Goal: Task Accomplishment & Management: Manage account settings

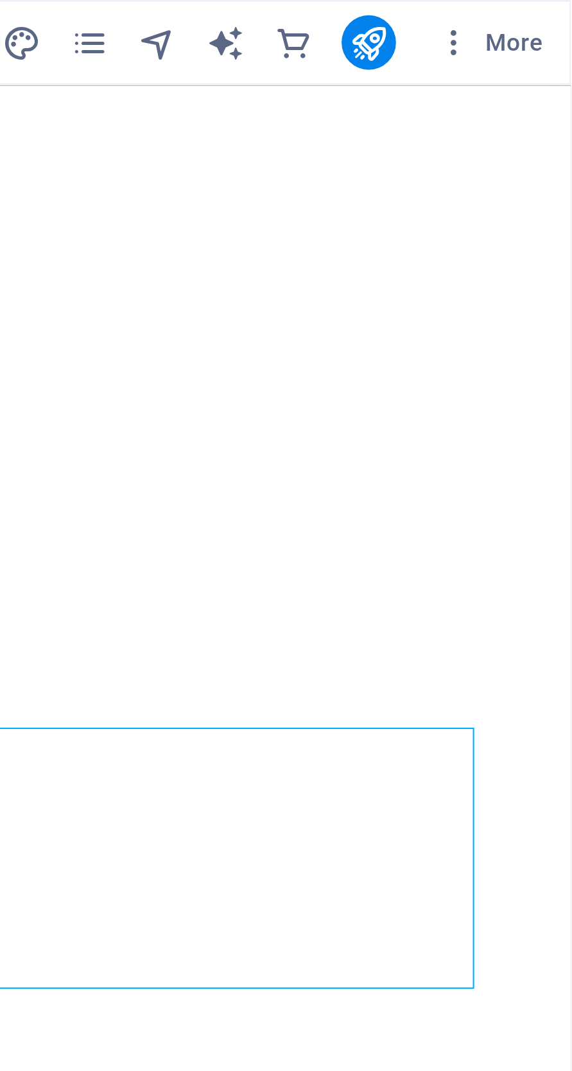
click at [551, 17] on span "More" at bounding box center [541, 16] width 40 height 13
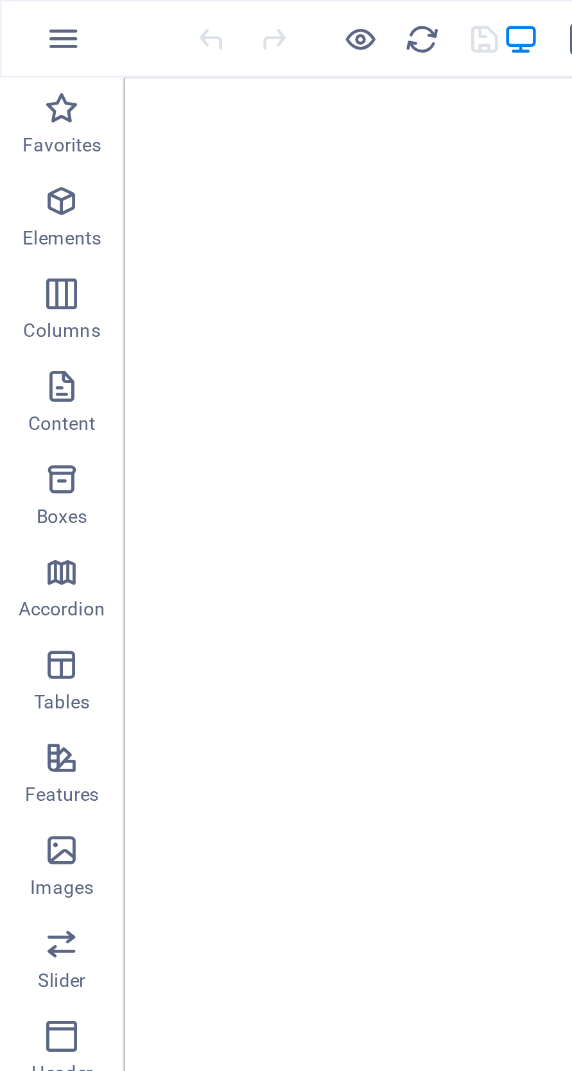
click at [29, 17] on div at bounding box center [286, 535] width 572 height 1071
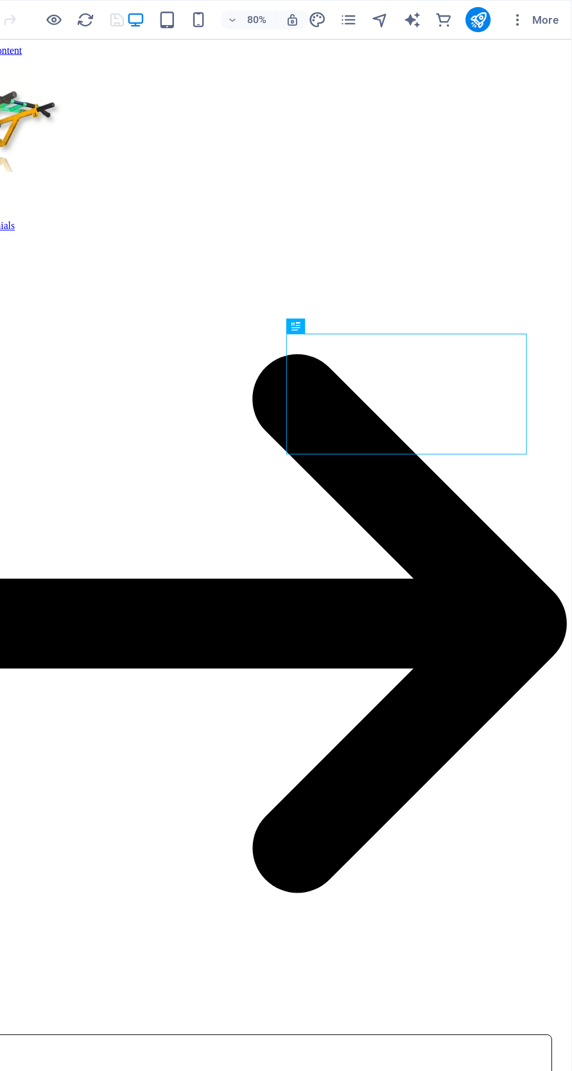
scroll to position [3, 0]
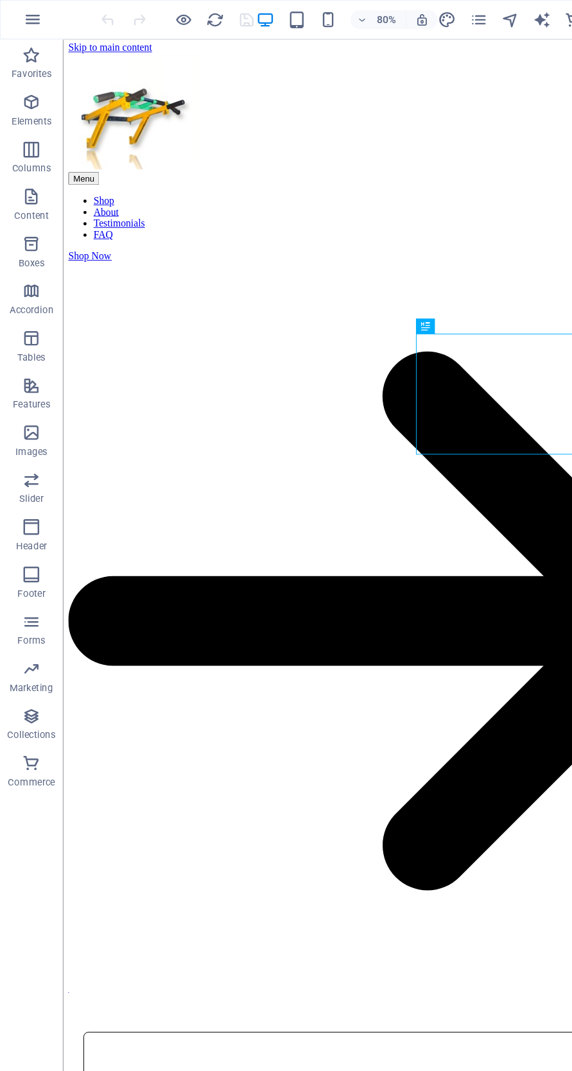
click at [26, 17] on icon "button" at bounding box center [26, 15] width 15 height 15
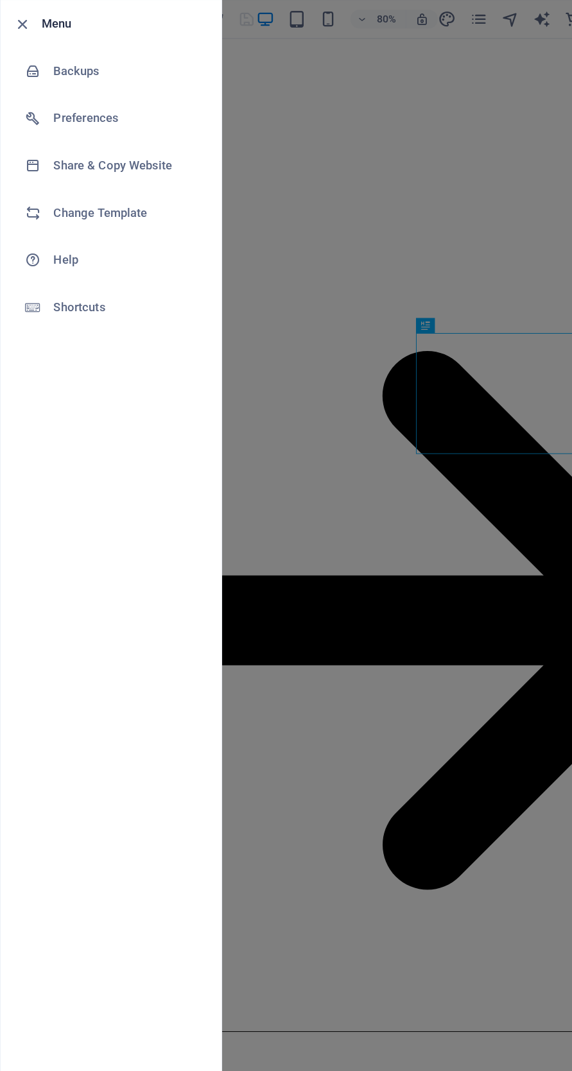
click at [305, 470] on div at bounding box center [286, 535] width 572 height 1071
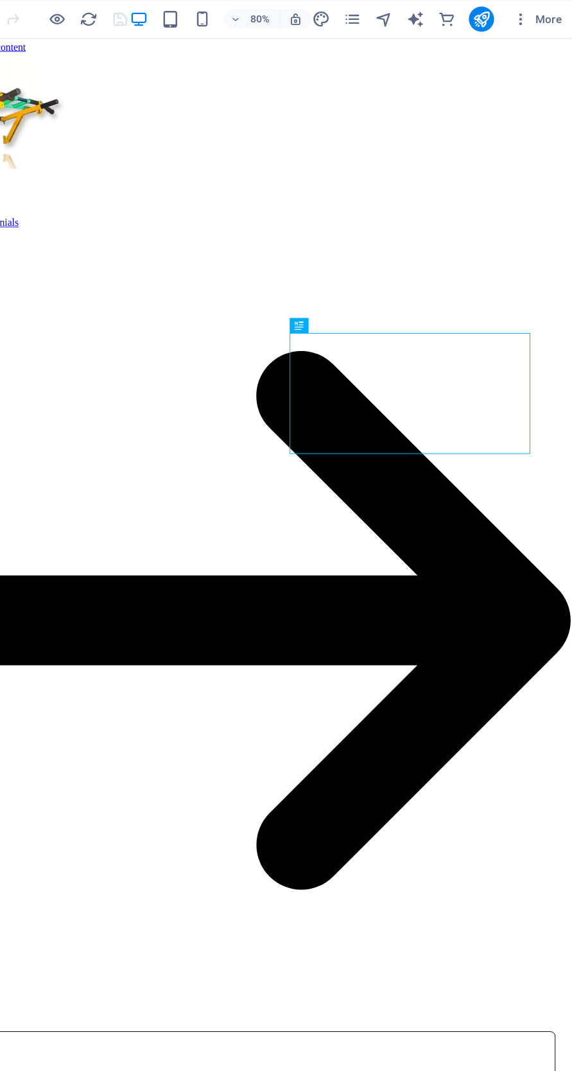
click at [551, 10] on span "More" at bounding box center [541, 16] width 40 height 13
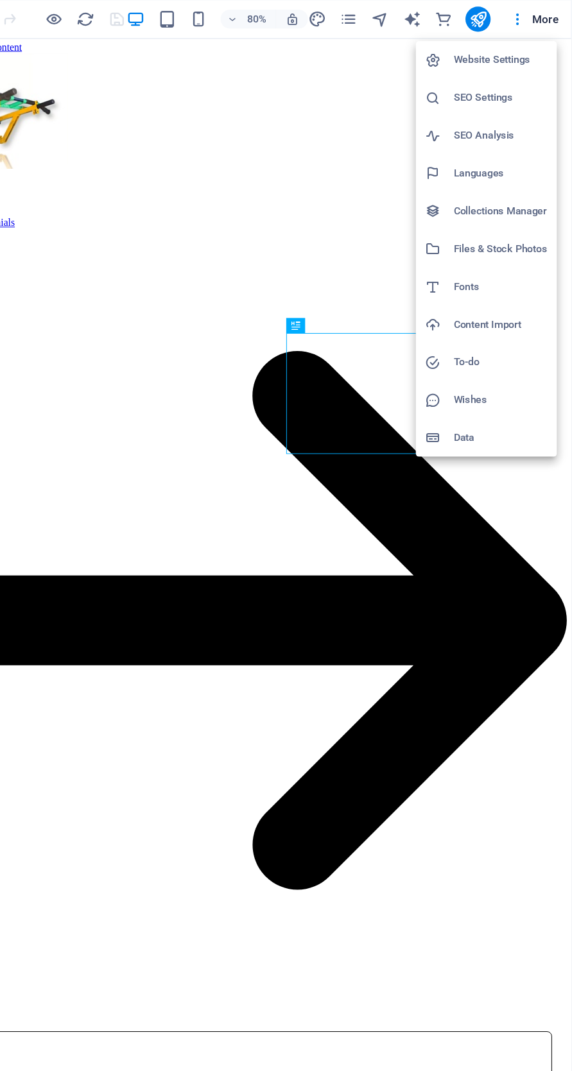
click at [518, 47] on h6 "Website Settings" at bounding box center [513, 49] width 76 height 15
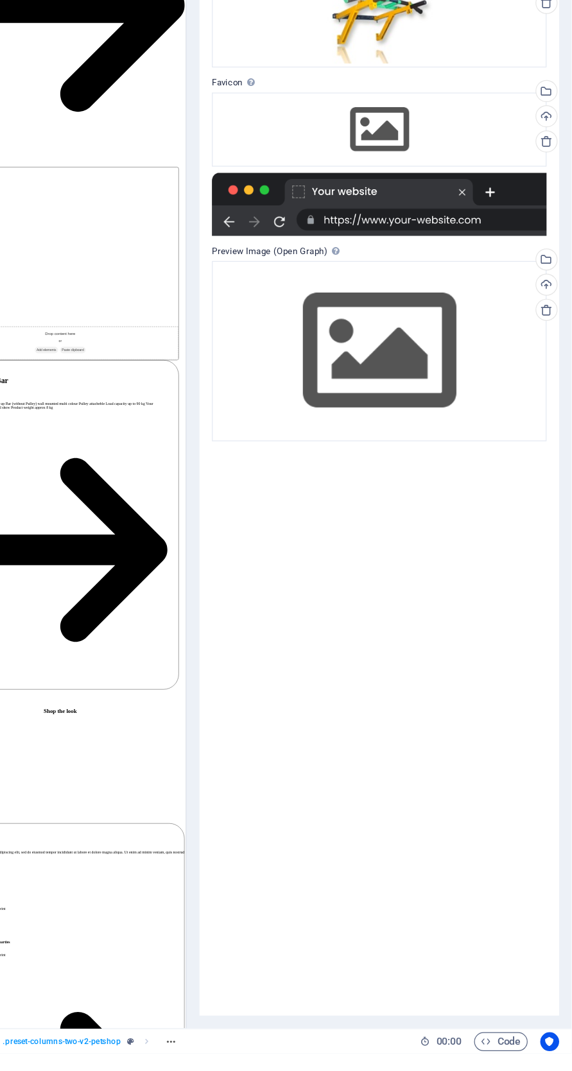
scroll to position [0, 0]
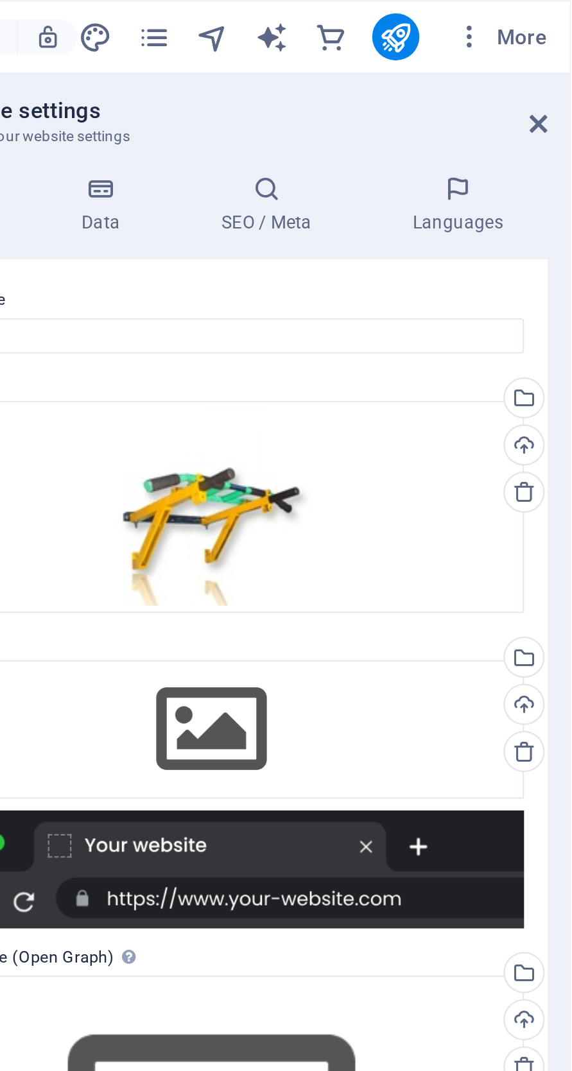
click at [529, 15] on icon "button" at bounding box center [527, 16] width 13 height 13
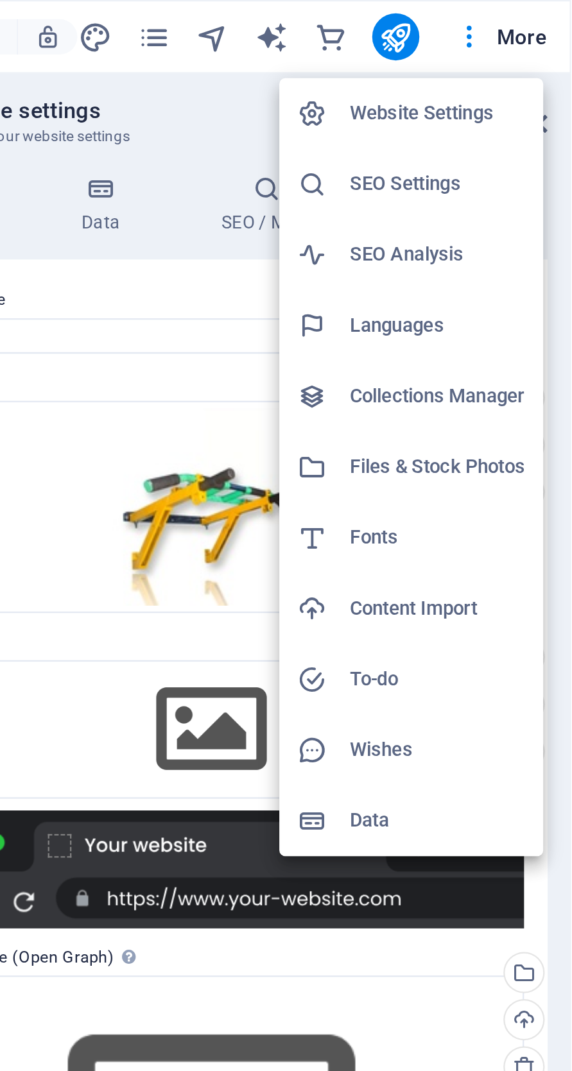
click at [527, 13] on div at bounding box center [286, 535] width 572 height 1071
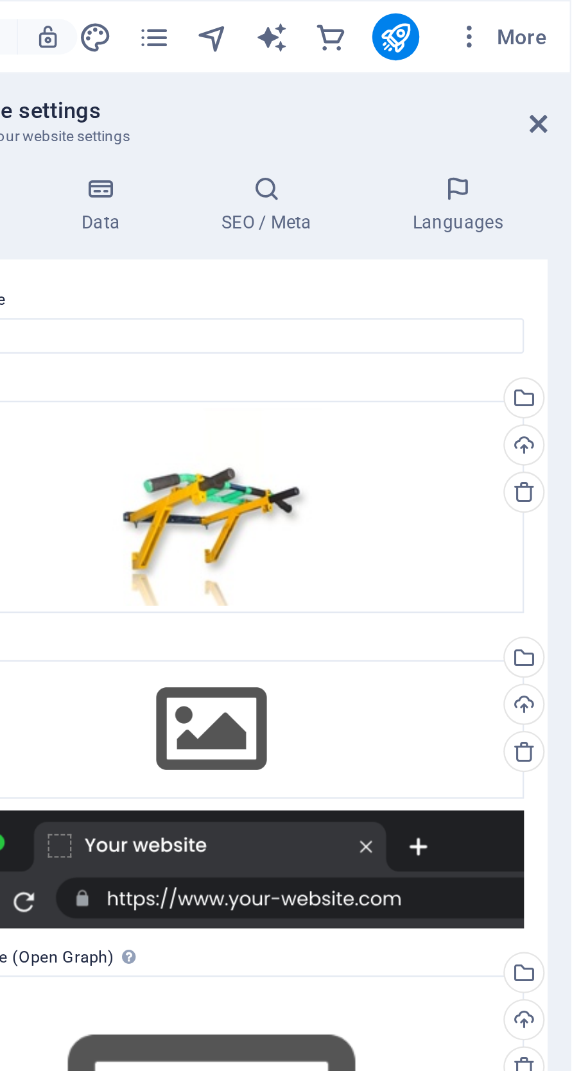
click at [527, 13] on icon "button" at bounding box center [527, 16] width 13 height 13
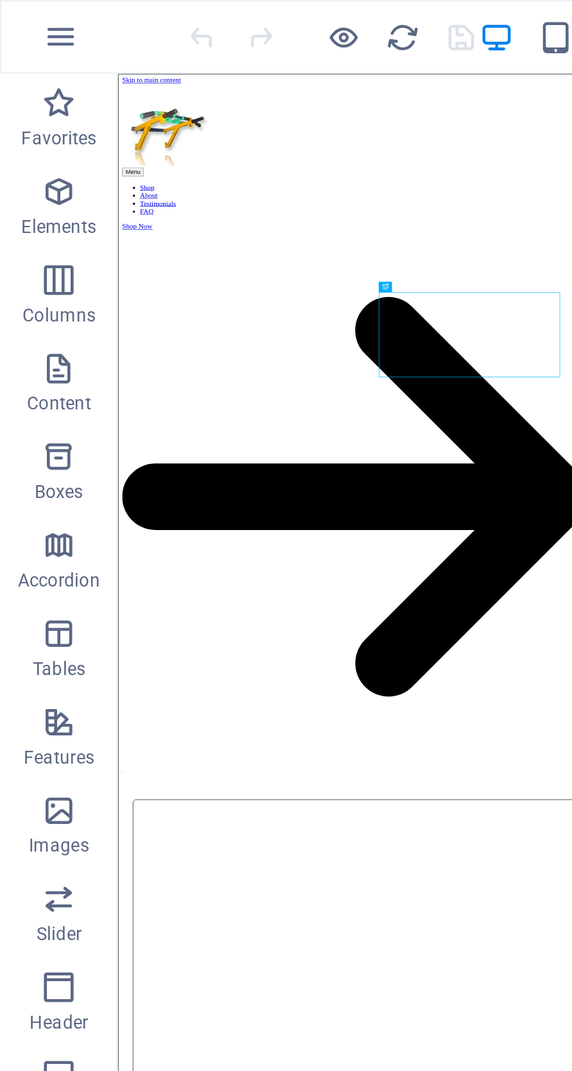
click at [147, 20] on div at bounding box center [286, 535] width 572 height 1071
click at [151, 17] on icon "button" at bounding box center [149, 16] width 15 height 15
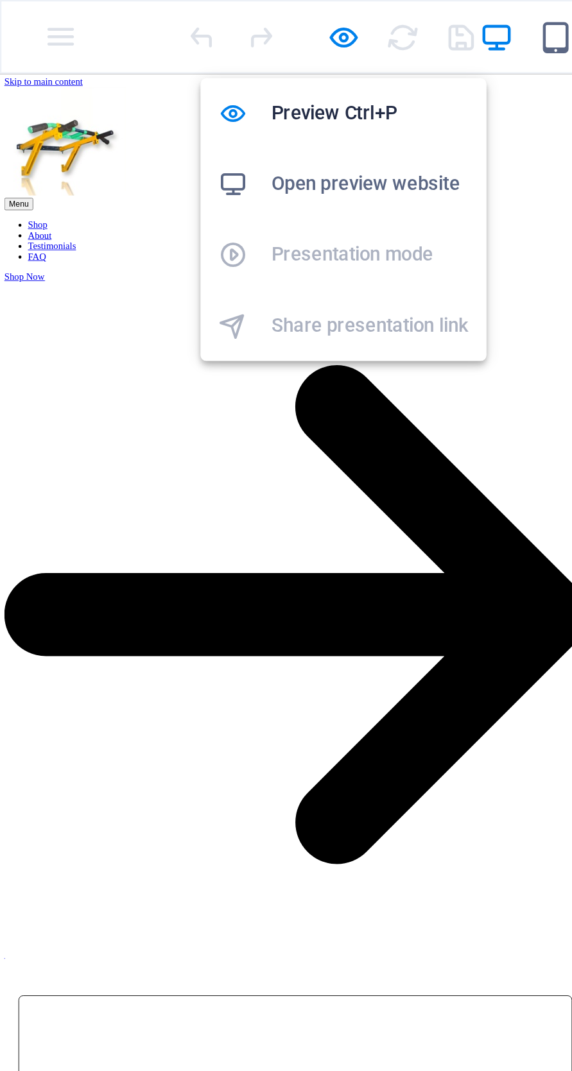
click at [154, 18] on icon "button" at bounding box center [149, 16] width 15 height 15
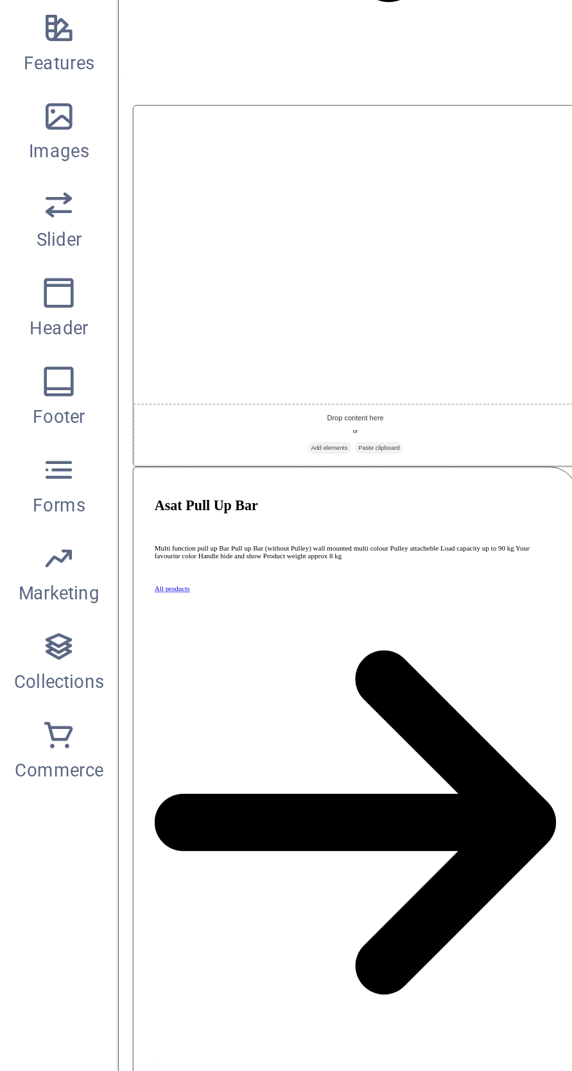
click at [28, 621] on icon "button" at bounding box center [25, 622] width 15 height 15
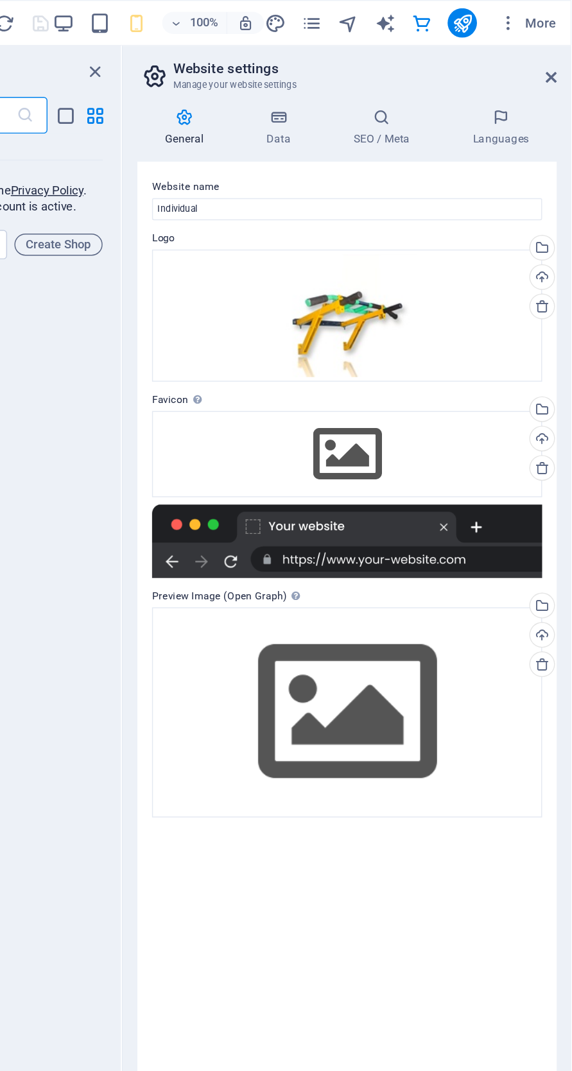
click at [557, 53] on icon at bounding box center [558, 54] width 8 height 10
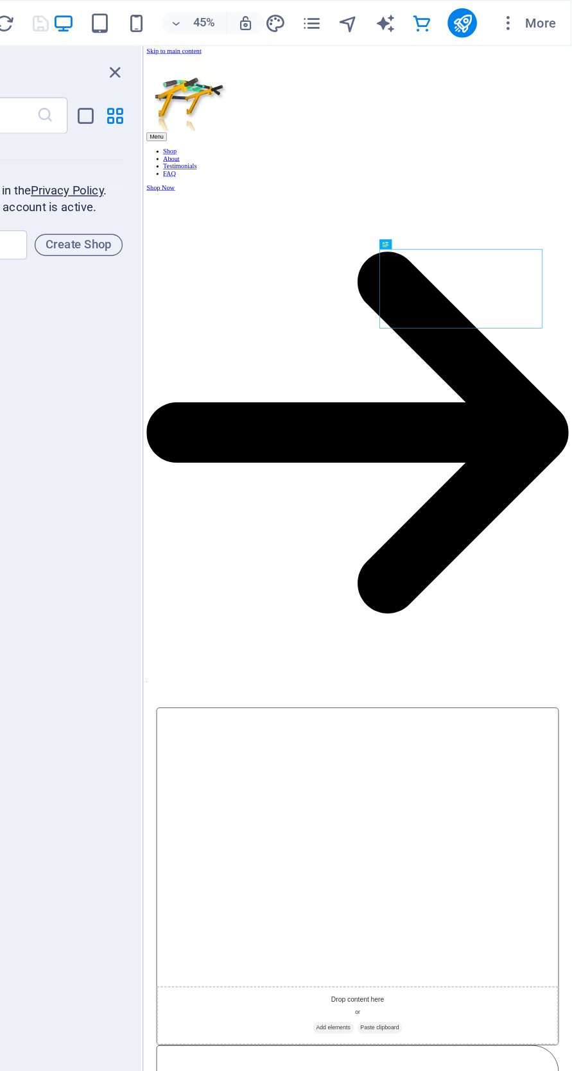
click at [549, 16] on span "More" at bounding box center [541, 16] width 40 height 13
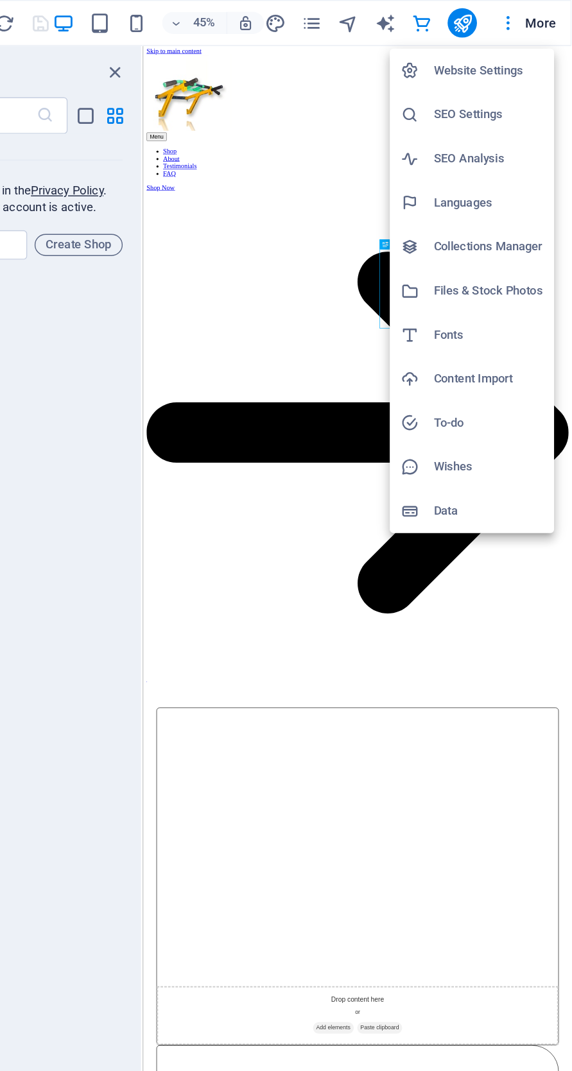
click at [515, 52] on h6 "Website Settings" at bounding box center [513, 49] width 76 height 15
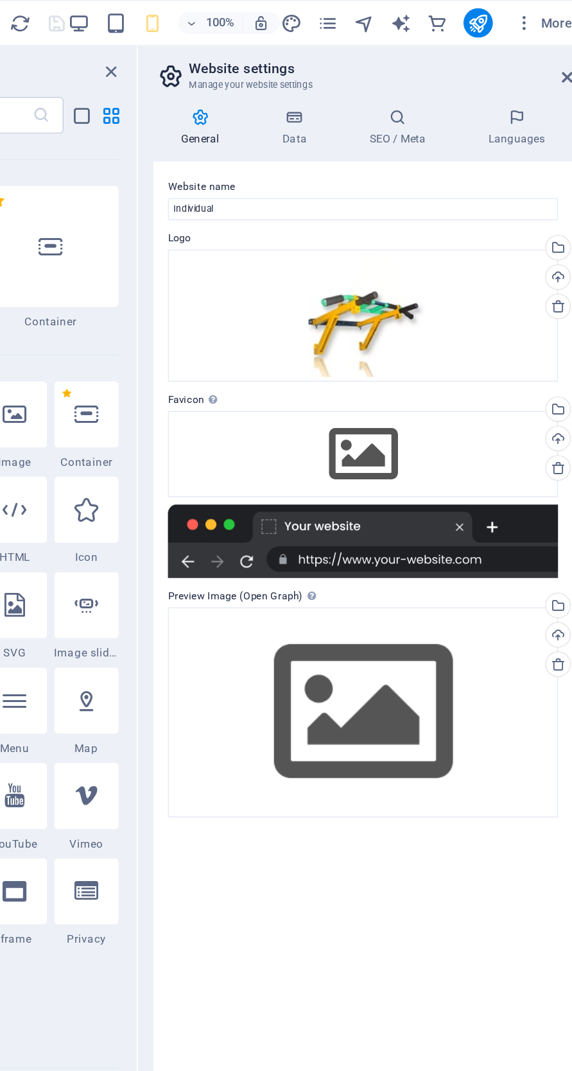
click at [366, 80] on icon at bounding box center [367, 82] width 56 height 13
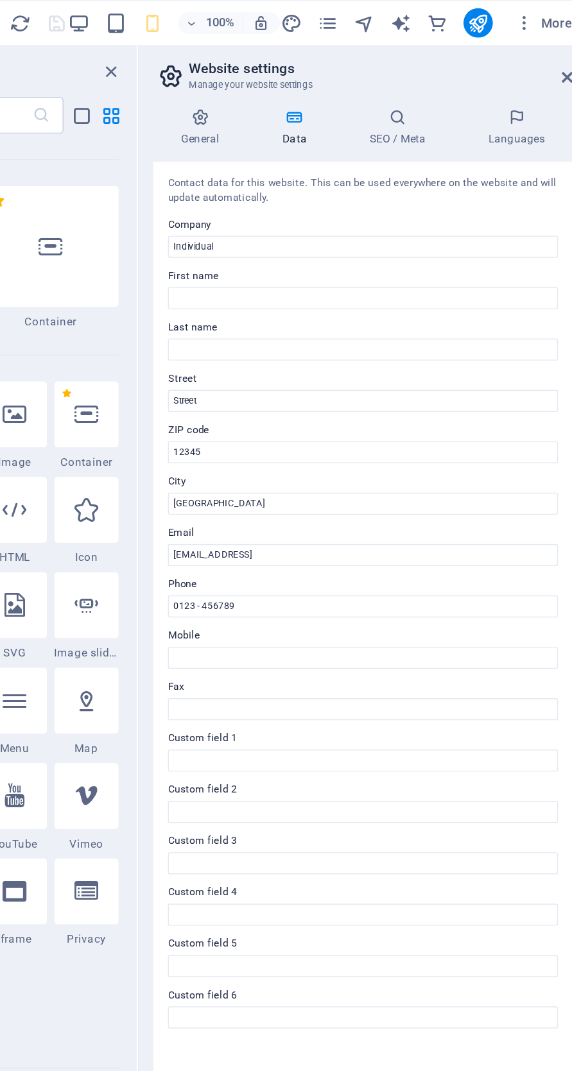
click at [439, 83] on icon at bounding box center [439, 82] width 78 height 13
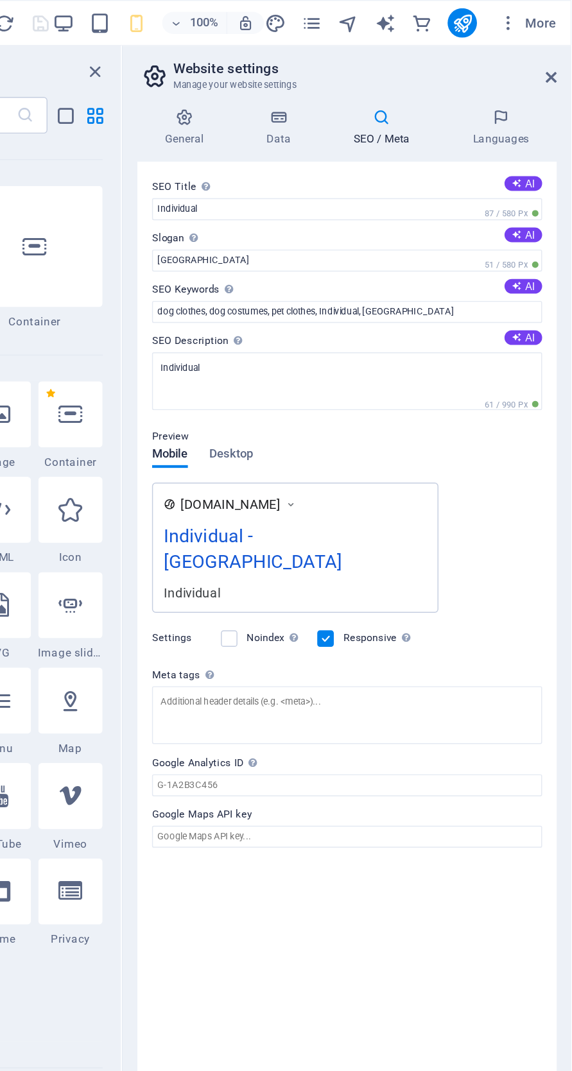
click at [285, 55] on icon at bounding box center [280, 53] width 19 height 18
click at [296, 83] on icon at bounding box center [300, 82] width 65 height 13
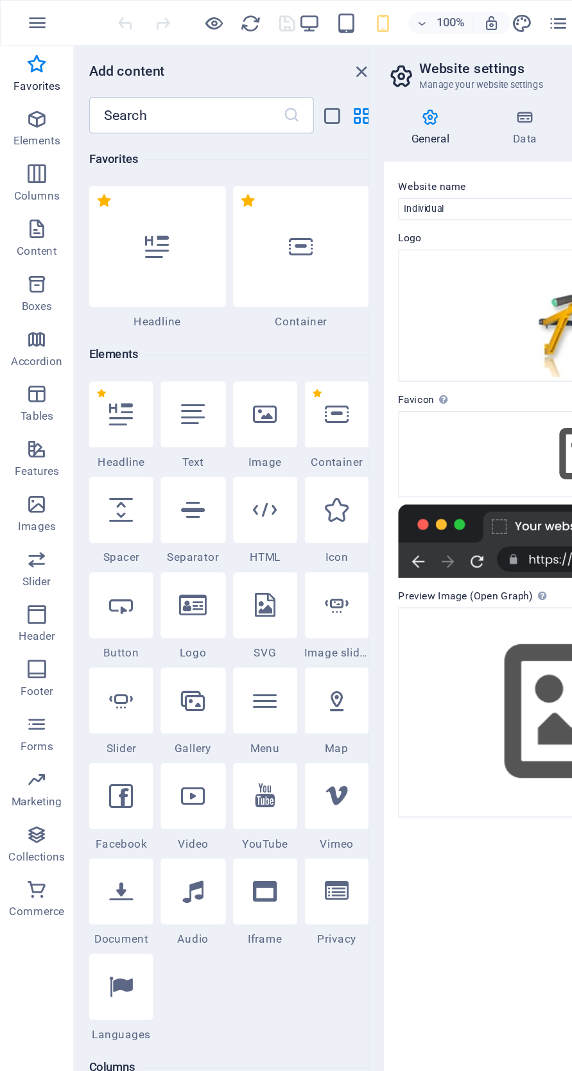
click at [34, 13] on button "button" at bounding box center [26, 16] width 31 height 31
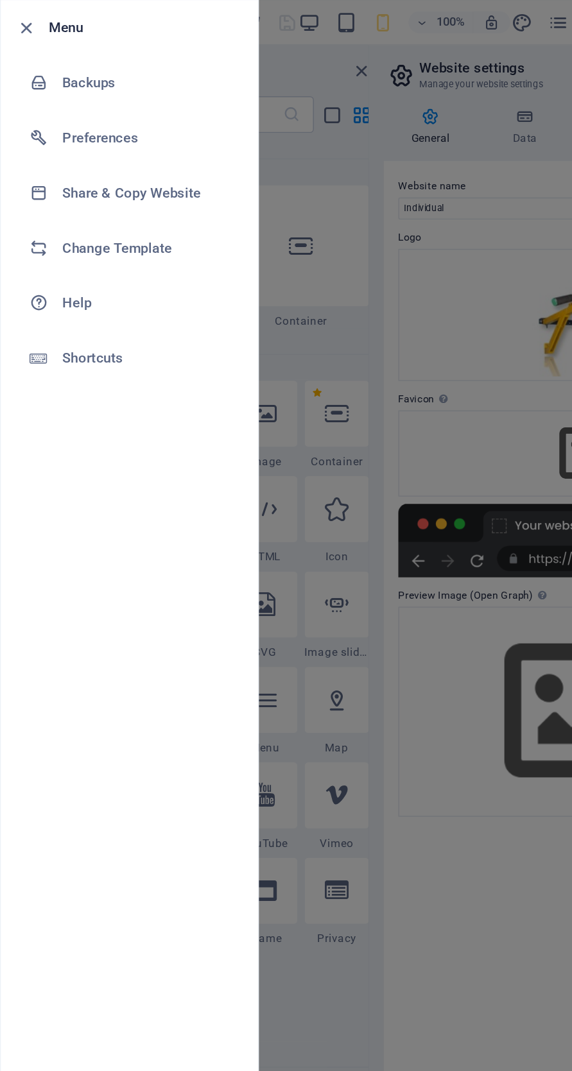
click at [93, 96] on h6 "Preferences" at bounding box center [103, 96] width 119 height 15
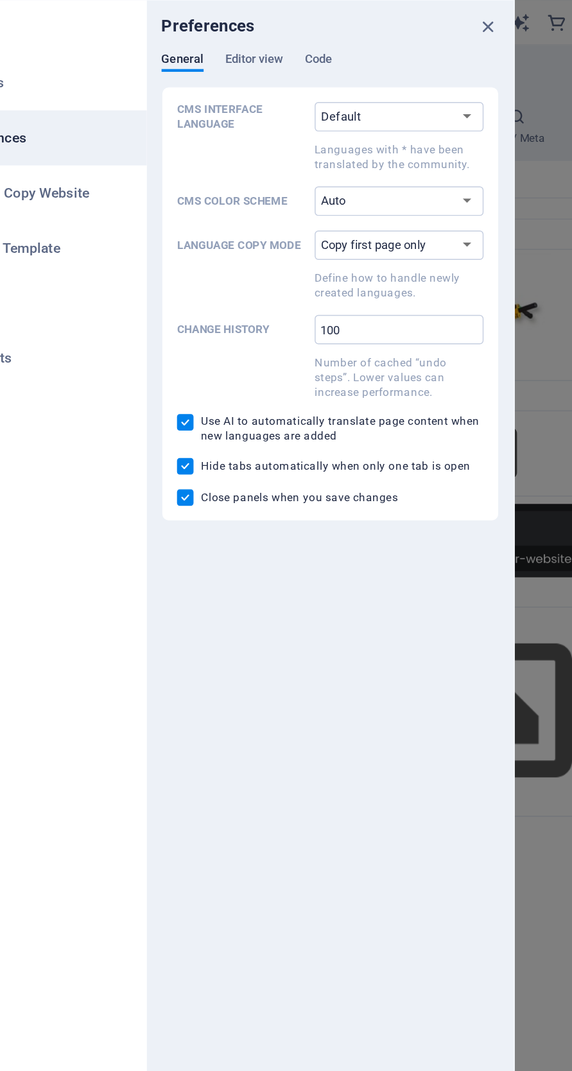
click at [257, 41] on span "Editor view" at bounding box center [255, 43] width 40 height 18
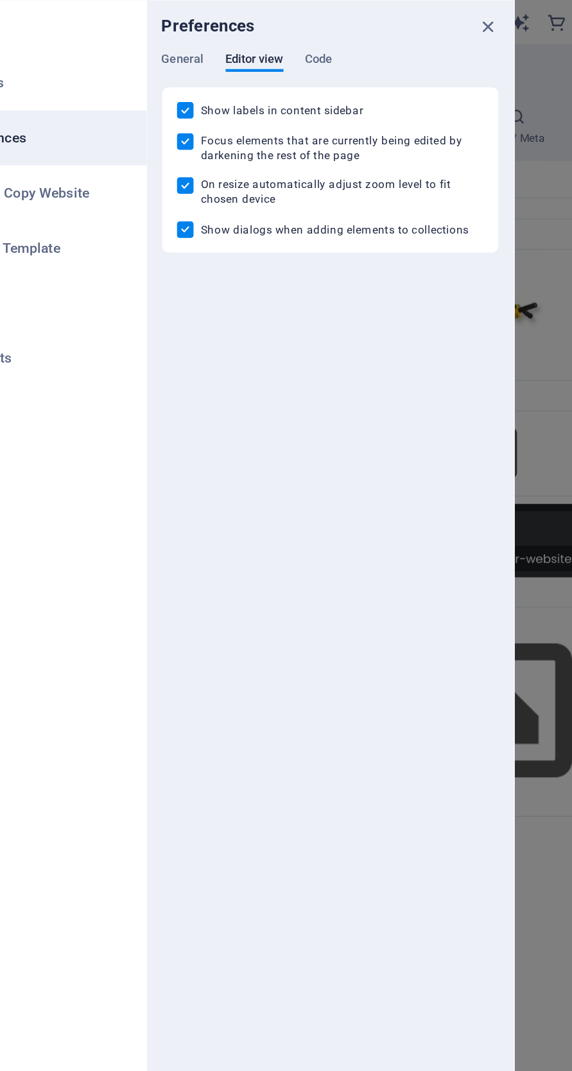
click at [218, 42] on span "General" at bounding box center [206, 43] width 30 height 18
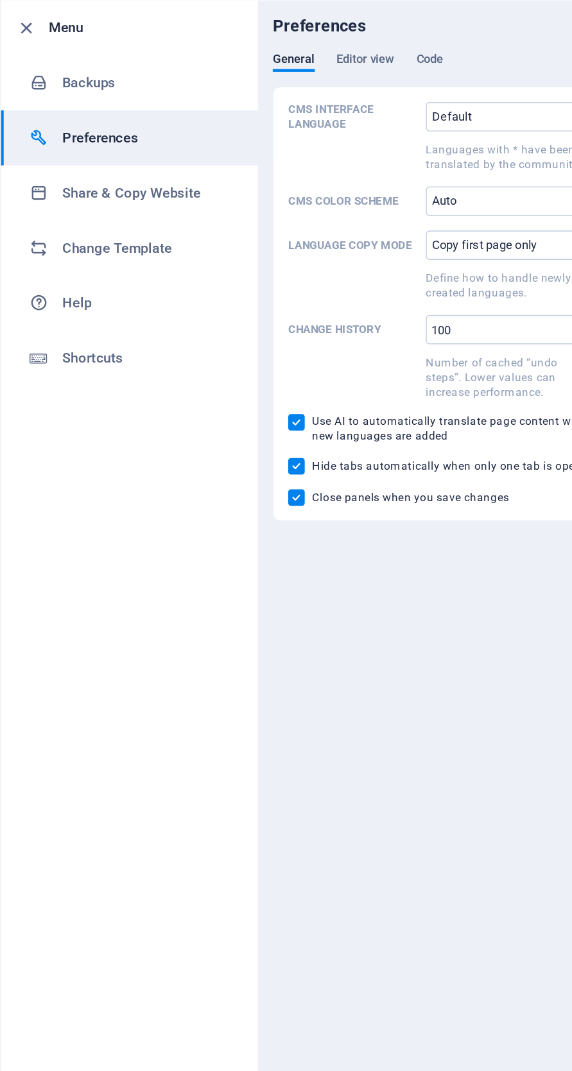
click at [124, 176] on h6 "Change Template" at bounding box center [103, 173] width 119 height 15
